Goal: Task Accomplishment & Management: Manage account settings

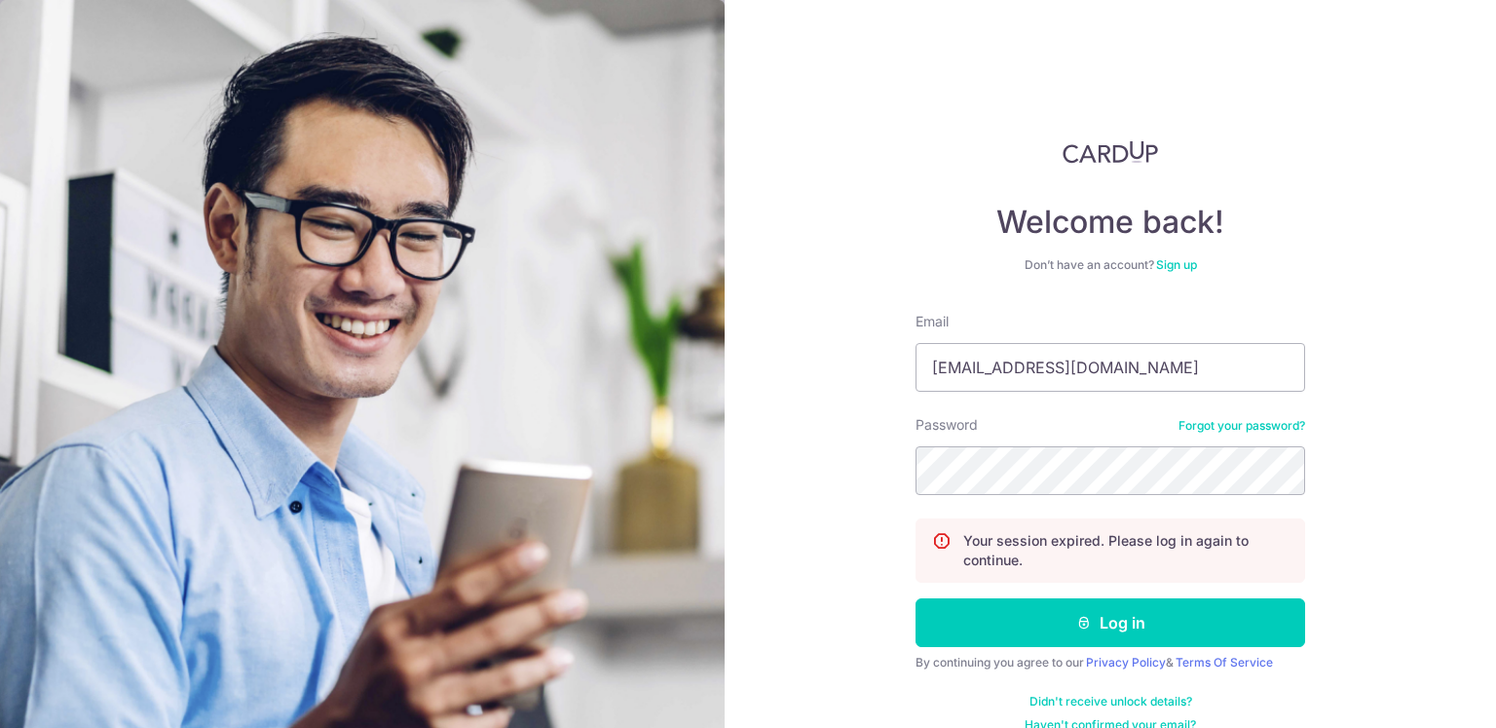
type input "[EMAIL_ADDRESS][DOMAIN_NAME]"
click at [916, 598] on button "Log in" at bounding box center [1111, 622] width 390 height 49
